Goal: Information Seeking & Learning: Learn about a topic

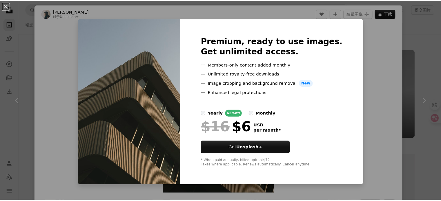
scroll to position [927, 0]
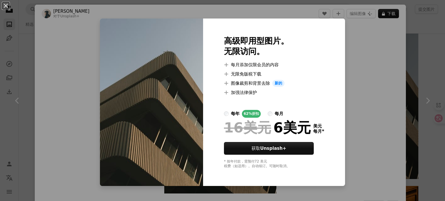
click at [364, 51] on div "An X shape 高级即用型图片。 无限访问。 A plus sign 每月添加仅限会员的内容 A plus sign 无限免版税下载 A plus si…" at bounding box center [222, 100] width 445 height 201
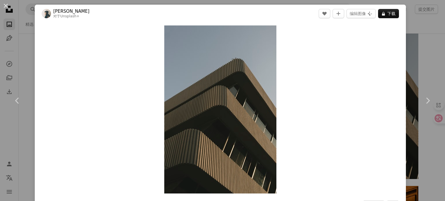
click at [409, 46] on div "An X shape Chevron left Chevron right [PERSON_NAME]丁 对于 Unsplash+ A heart A plu…" at bounding box center [222, 100] width 445 height 201
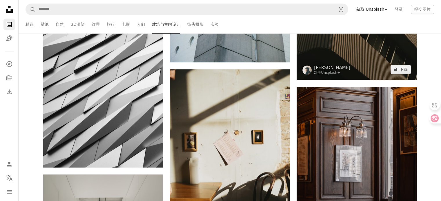
scroll to position [1043, 0]
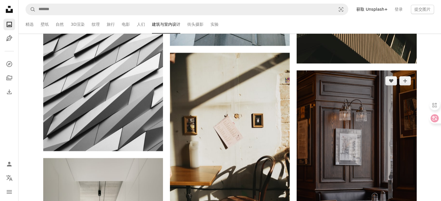
click at [367, 105] on img at bounding box center [356, 160] width 120 height 180
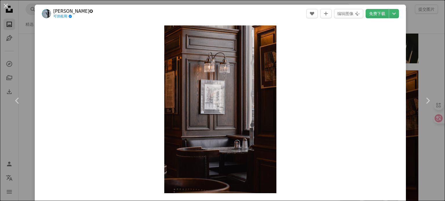
click at [419, 49] on div "An X shape Chevron left Chevron right [PERSON_NAME]克✪ 可供租用 A checkmark inside o…" at bounding box center [222, 100] width 445 height 201
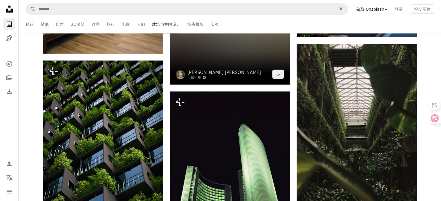
scroll to position [7823, 0]
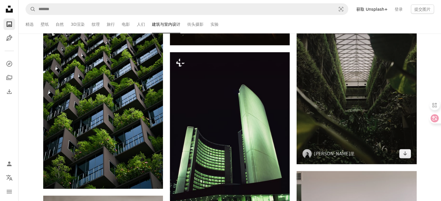
click at [357, 117] on img at bounding box center [356, 85] width 120 height 160
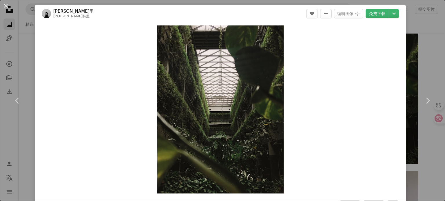
click at [398, 81] on div "Zoom in" at bounding box center [220, 110] width 371 height 174
click at [421, 75] on link "Chevron right" at bounding box center [427, 101] width 35 height 56
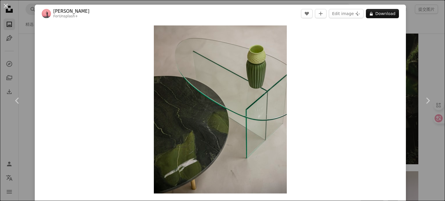
click at [412, 22] on div "An X shape Chevron left Chevron right [PERSON_NAME] For Unsplash+ A heart A plu…" at bounding box center [222, 100] width 445 height 201
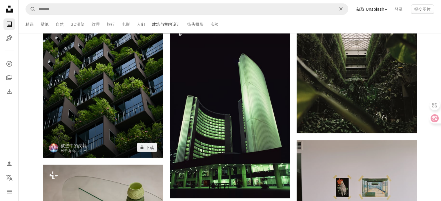
scroll to position [7823, 0]
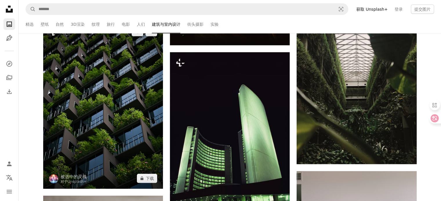
click at [124, 110] on img at bounding box center [103, 105] width 120 height 168
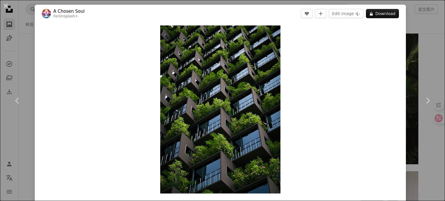
click at [429, 68] on div "An X shape Chevron left Chevron right A Chosen Soul For Unsplash+ A heart A plu…" at bounding box center [222, 100] width 445 height 201
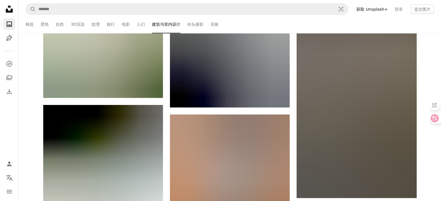
scroll to position [19208, 0]
